Goal: Navigation & Orientation: Find specific page/section

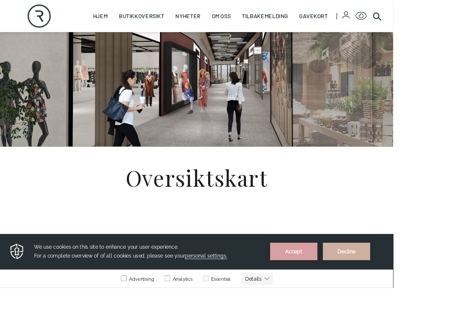
scroll to position [55, 0]
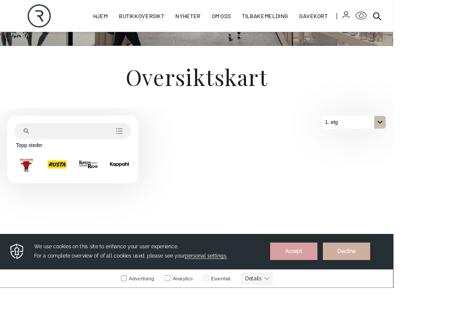
click at [454, 171] on html "Skip to content Rortunet Åpningstider - [DATE] : 10:00 - 20:00 Rortunet Click f…" at bounding box center [227, 247] width 455 height 837
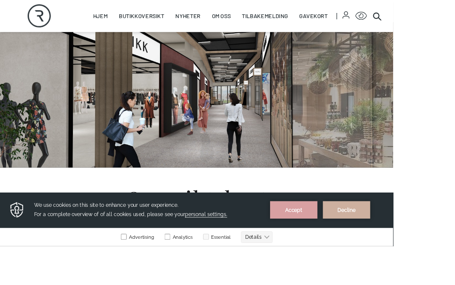
scroll to position [31, 0]
click at [0, 0] on link "Butikker" at bounding box center [0, 0] width 0 height 0
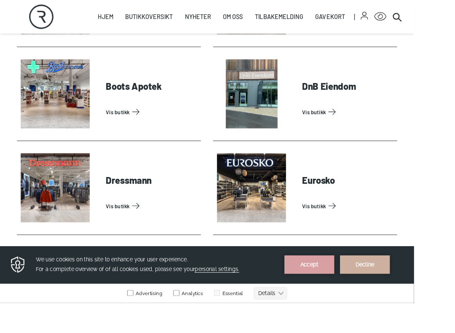
scroll to position [428, 0]
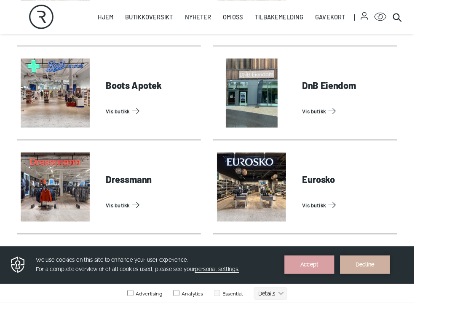
click at [361, 229] on link "Vis butikk" at bounding box center [382, 224] width 101 height 13
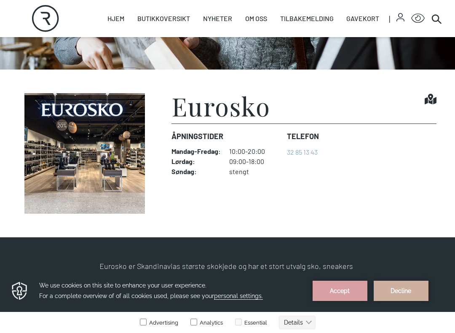
scroll to position [155, 0]
click at [120, 179] on img at bounding box center [85, 153] width 133 height 120
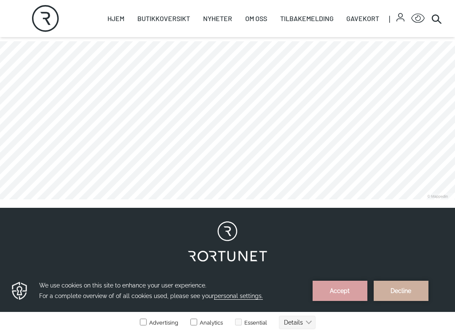
scroll to position [485, 0]
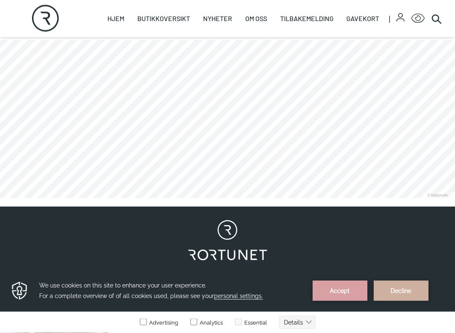
click at [0, 198] on link at bounding box center [0, 198] width 0 height 0
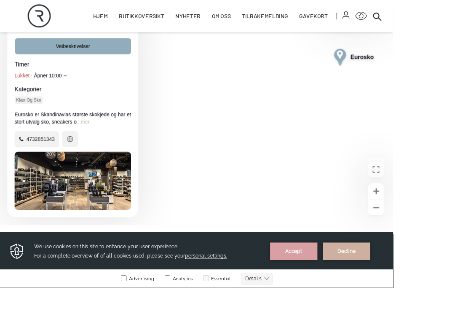
scroll to position [75, 0]
click at [104, 243] on div "Åpne bilde Eurosko" at bounding box center [84, 208] width 135 height 67
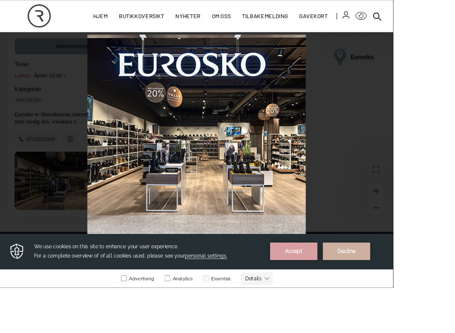
click at [441, 29] on button "Lukke" at bounding box center [431, 23] width 20 height 20
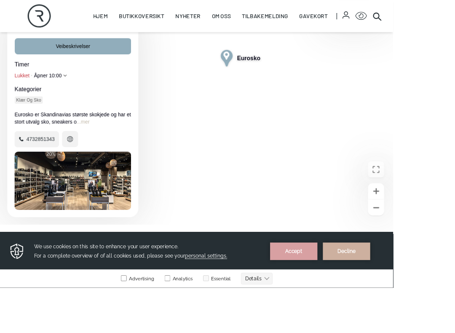
click at [436, 226] on icon "Zoome inn" at bounding box center [435, 221] width 11 height 11
click at [434, 200] on icon "Gå inn i fullskjerm" at bounding box center [434, 195] width 9 height 9
click at [438, 200] on icon "Gå inn i fullskjerm" at bounding box center [434, 195] width 9 height 9
click at [109, 28] on link "Hjem" at bounding box center [115, 18] width 17 height 37
select select "NO"
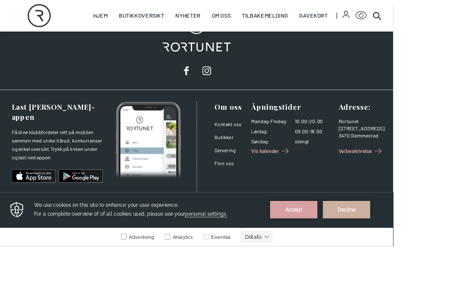
scroll to position [1817, 0]
click at [430, 171] on span "Veibeskrivelse" at bounding box center [411, 175] width 39 height 9
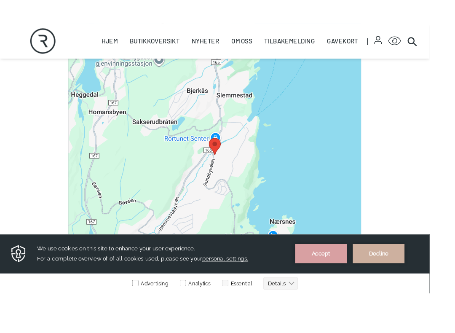
scroll to position [304, 41]
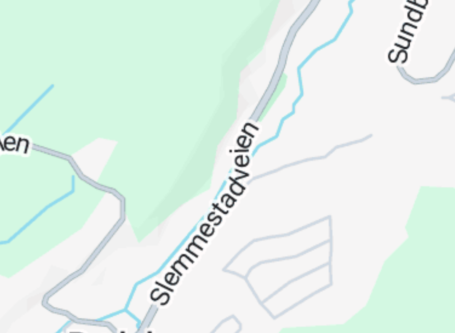
click at [72, 16] on img at bounding box center [227, 127] width 310 height 291
click at [72, 32] on img at bounding box center [227, 127] width 310 height 291
click at [72, 8] on img at bounding box center [227, 127] width 310 height 291
click at [72, 7] on img at bounding box center [227, 127] width 310 height 291
